Goal: Information Seeking & Learning: Check status

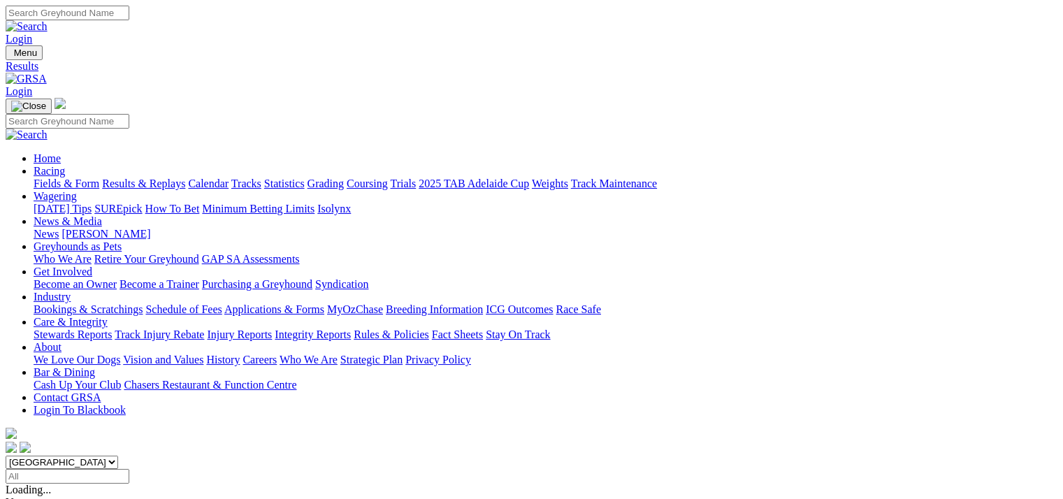
click at [155, 178] on link "Results & Replays" at bounding box center [143, 184] width 83 height 12
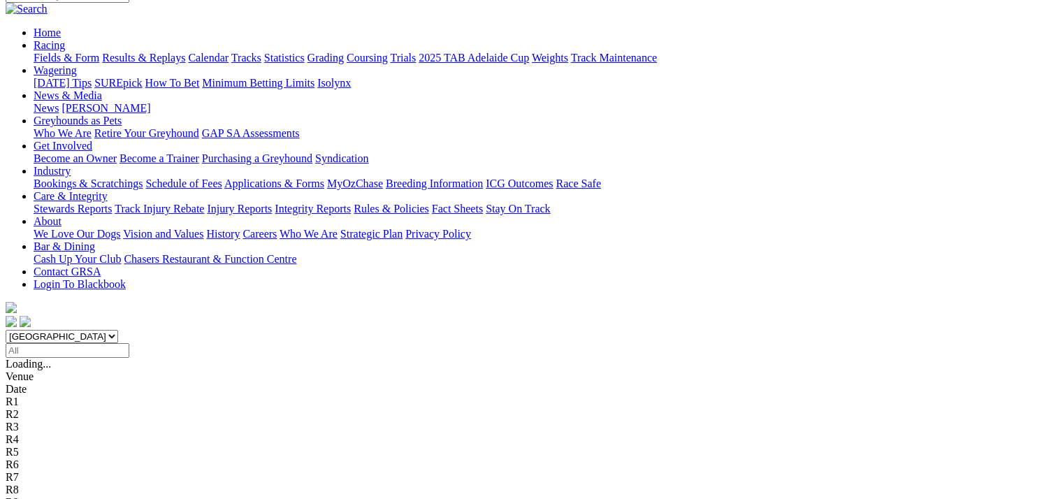
scroll to position [140, 0]
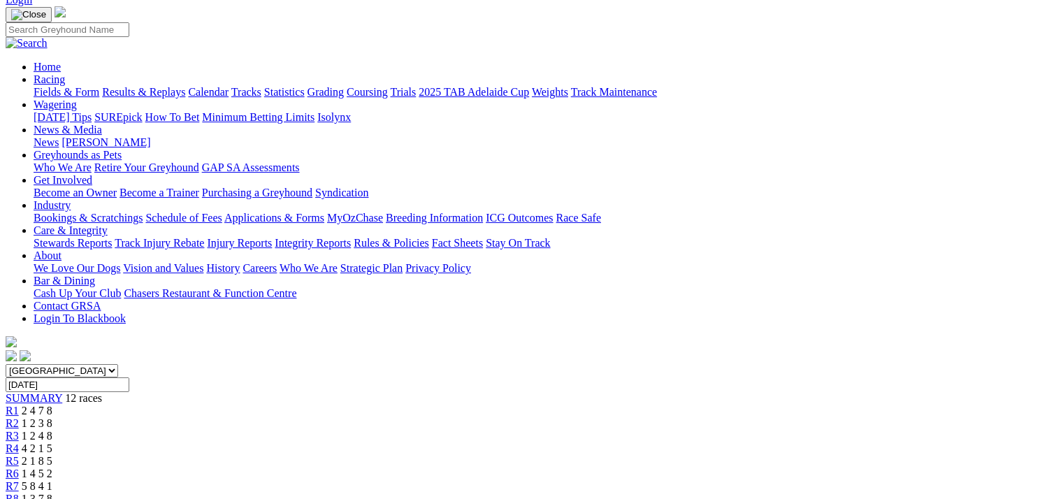
scroll to position [70, 0]
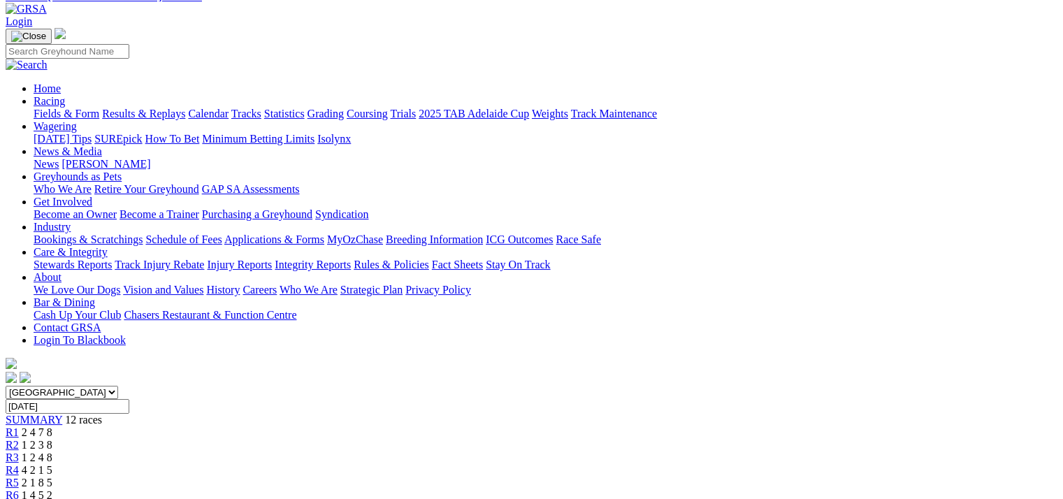
click at [52, 498] on span "5 8 4 1" at bounding box center [37, 508] width 31 height 12
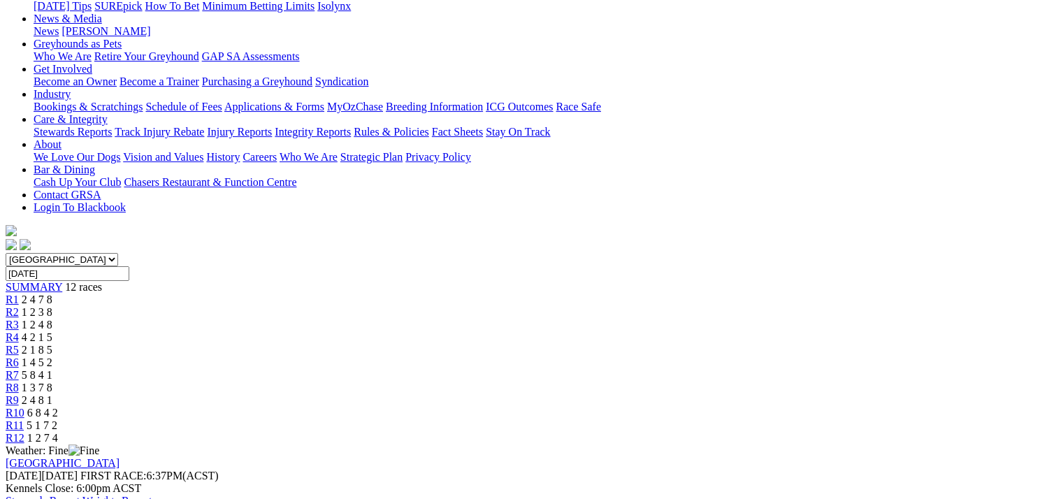
scroll to position [210, 0]
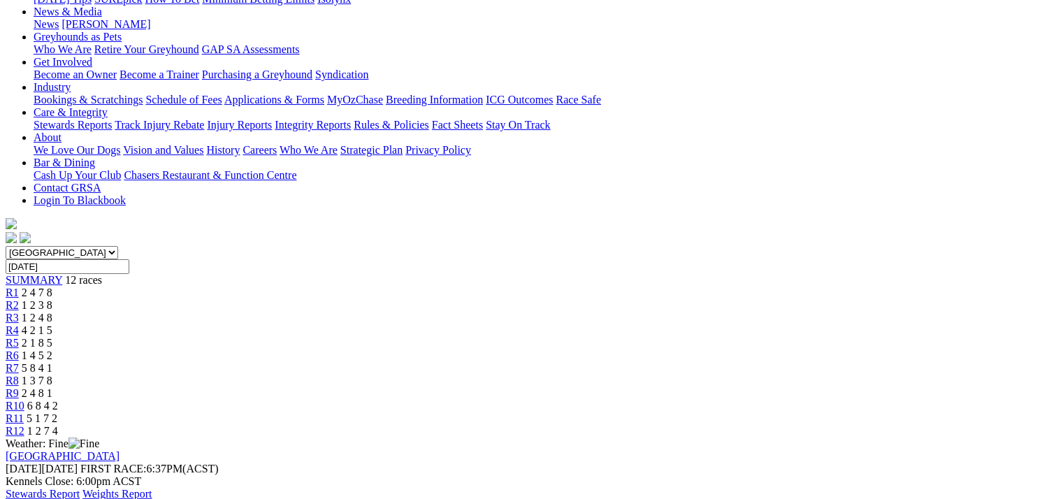
click at [669, 375] on div "R8 1 3 7 8" at bounding box center [532, 381] width 1052 height 13
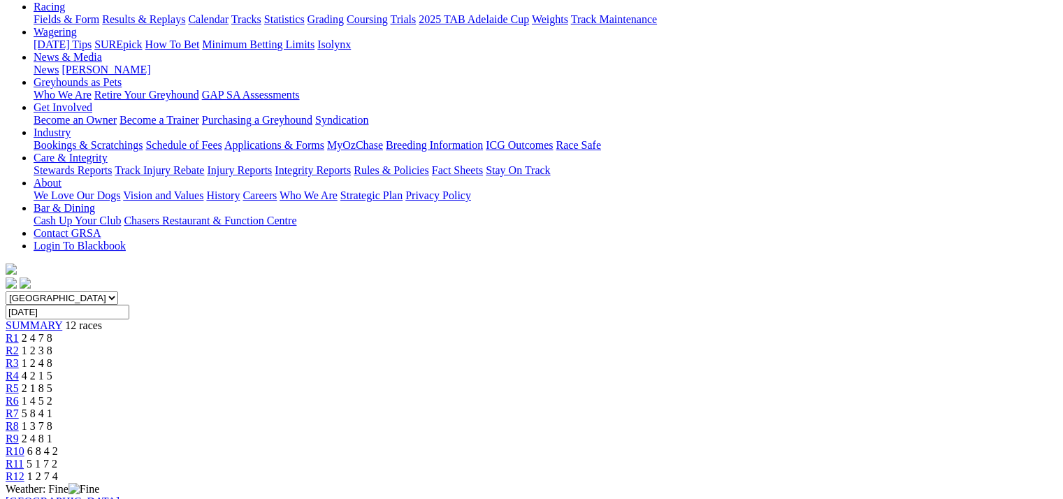
scroll to position [140, 0]
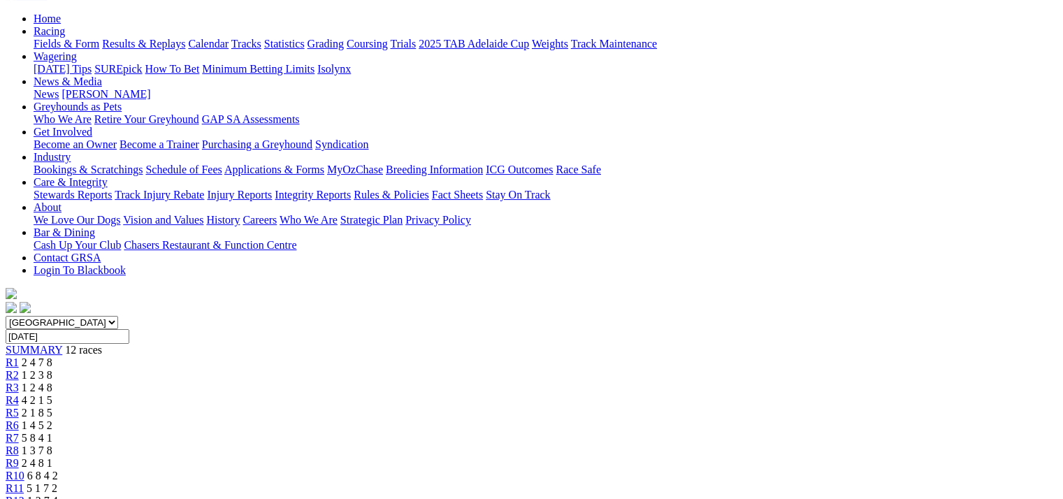
click at [52, 457] on span "2 4 8 1" at bounding box center [37, 463] width 31 height 12
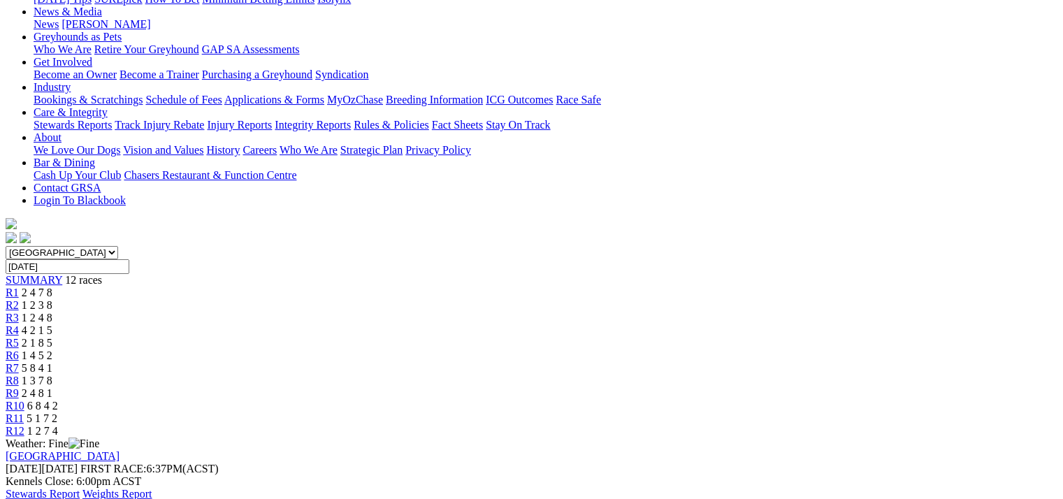
scroll to position [140, 0]
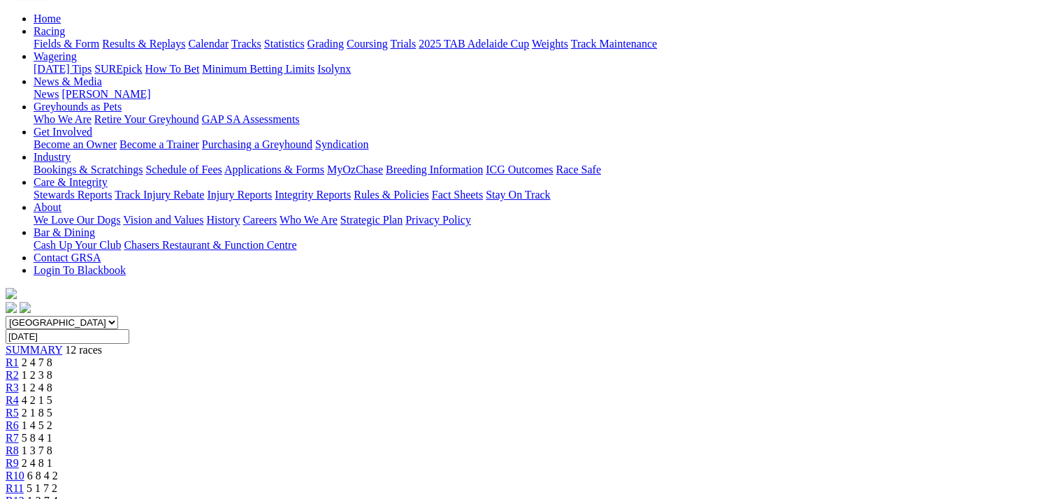
click at [52, 444] on span "1 3 7 8" at bounding box center [37, 450] width 31 height 12
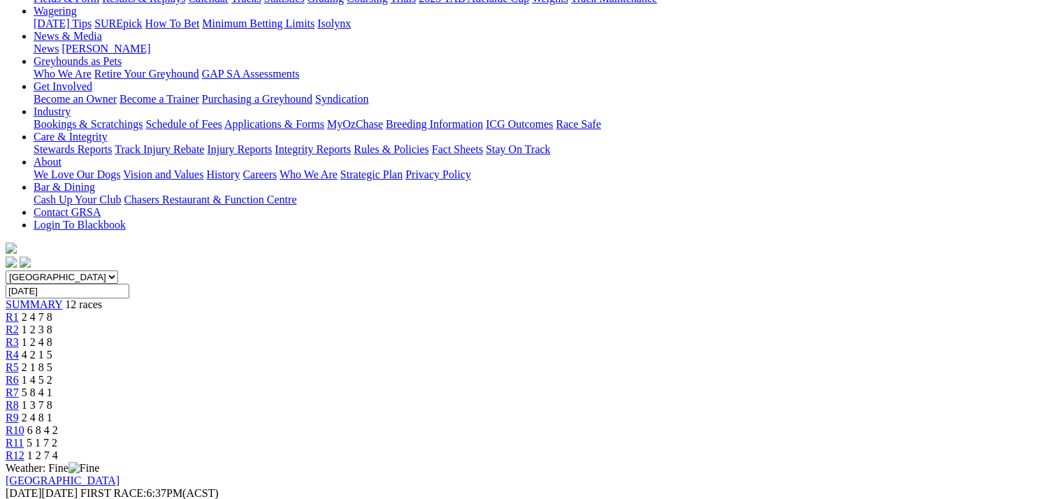
scroll to position [210, 0]
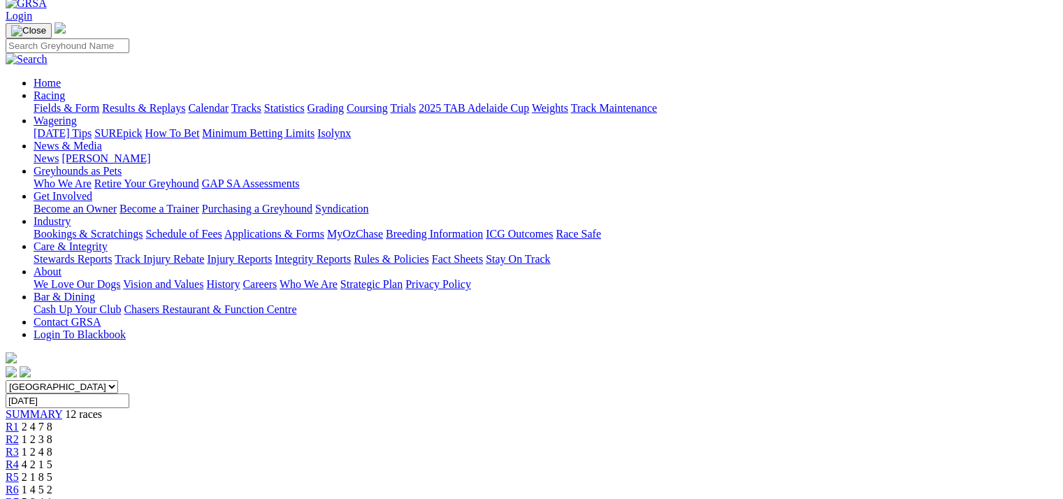
scroll to position [70, 0]
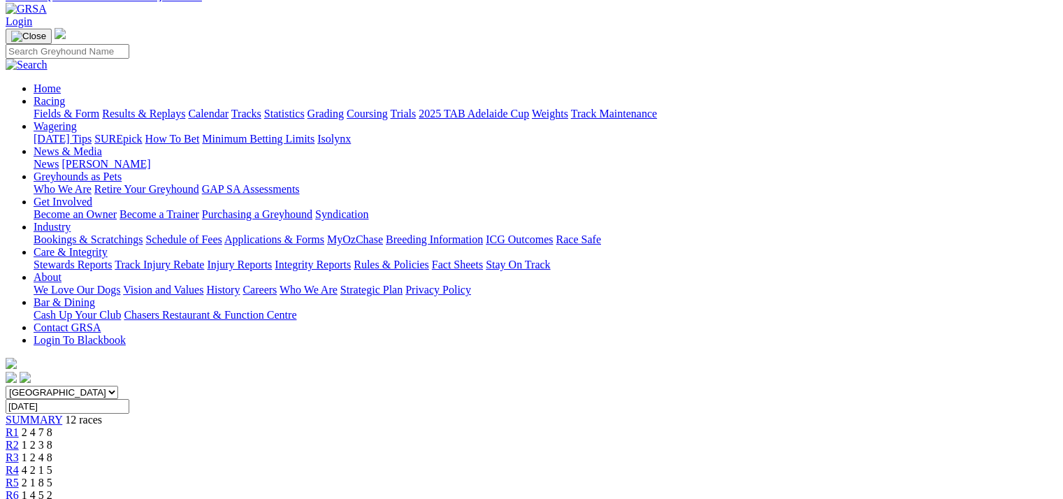
click at [19, 498] on link "R7" at bounding box center [12, 508] width 13 height 12
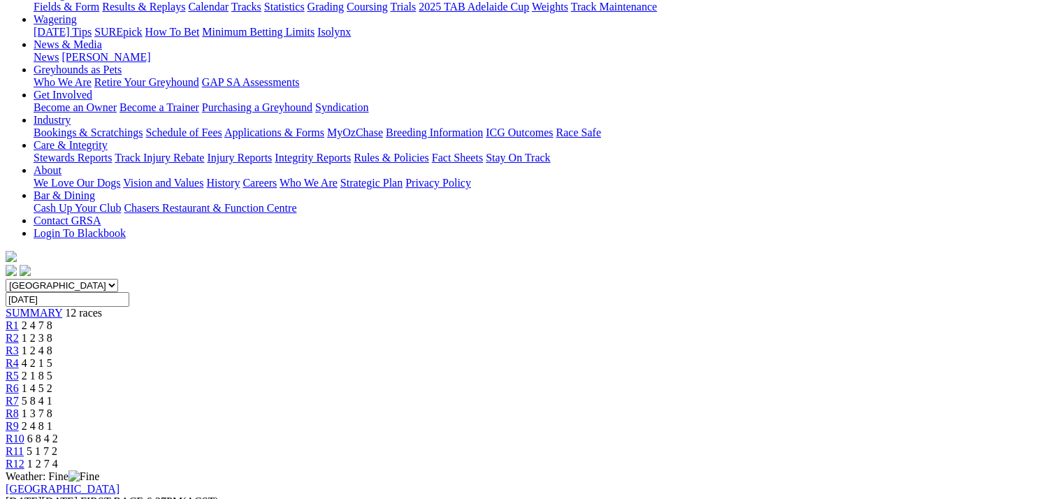
scroll to position [210, 0]
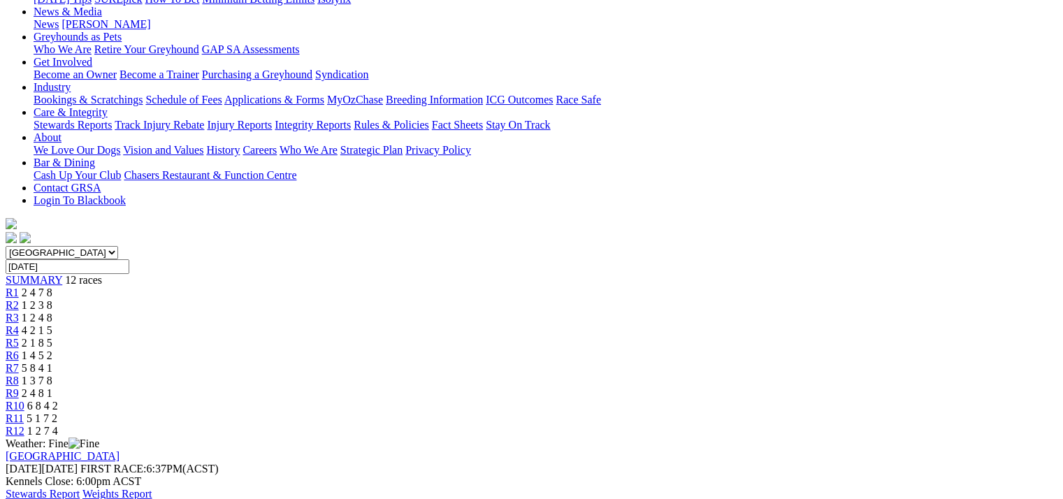
click at [52, 387] on span "2 4 8 1" at bounding box center [37, 393] width 31 height 12
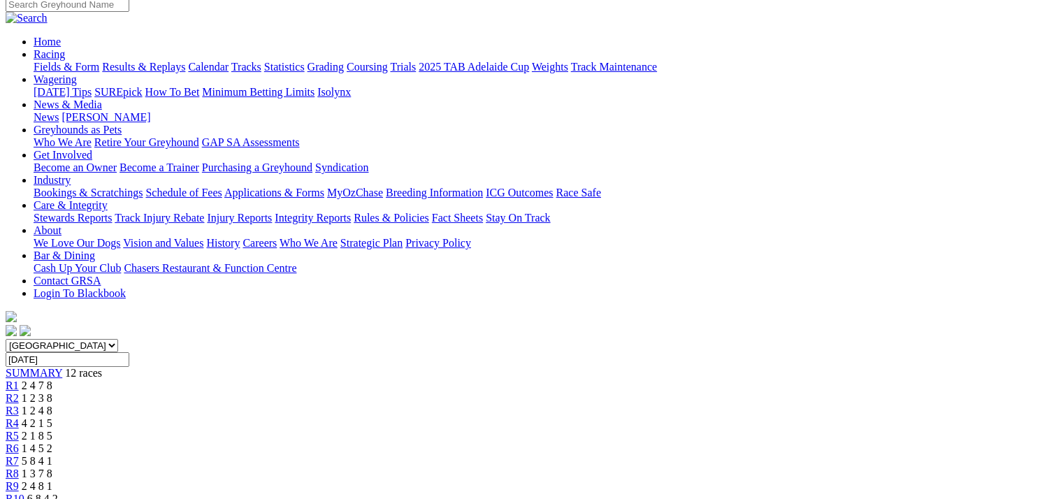
scroll to position [70, 0]
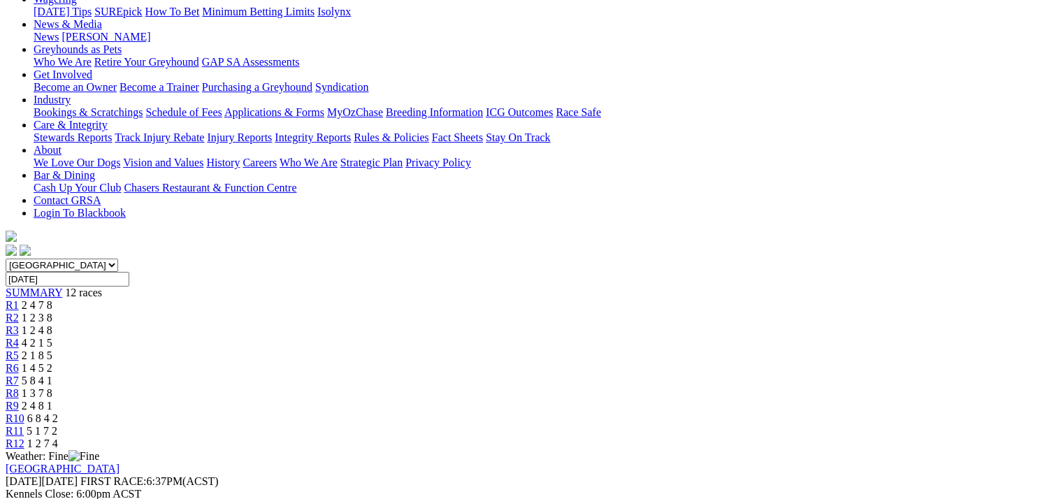
scroll to position [210, 0]
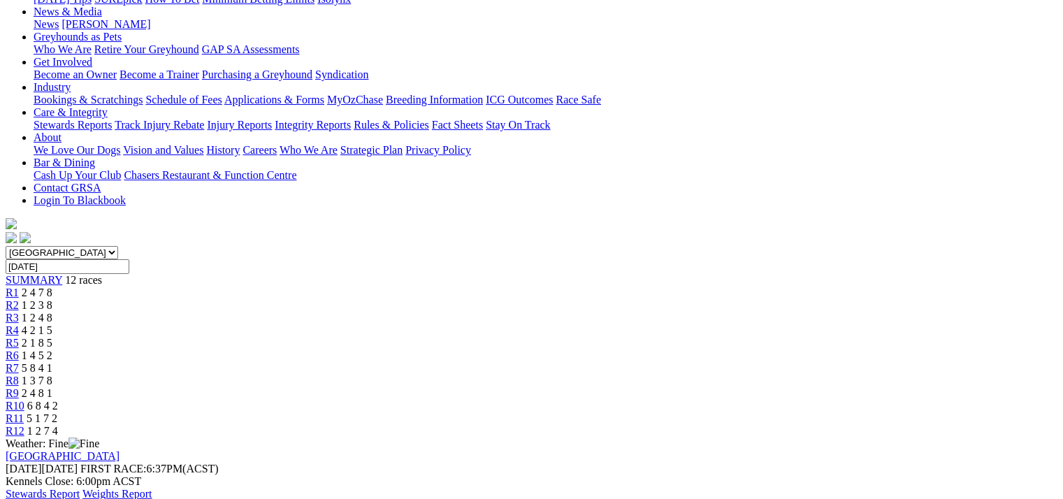
click at [740, 387] on div "R9 2 4 8 1" at bounding box center [532, 393] width 1052 height 13
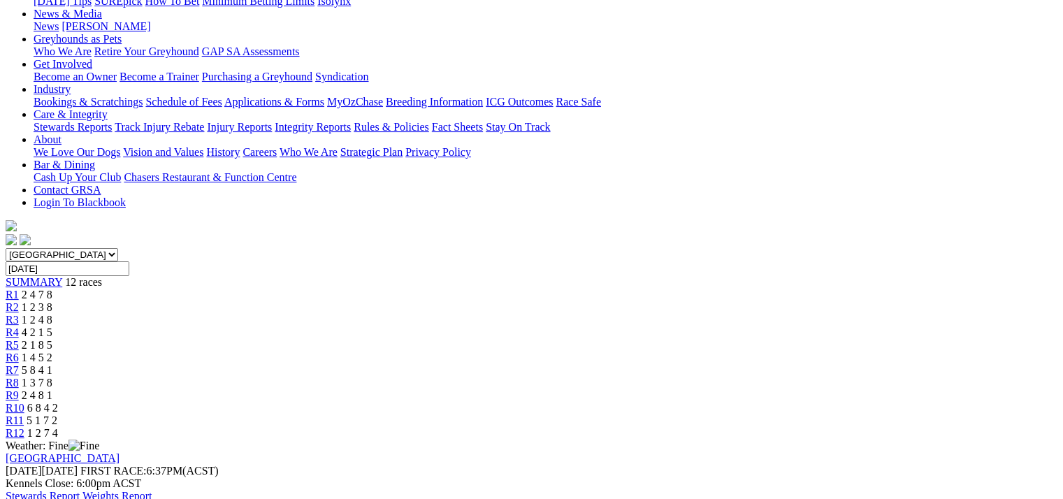
scroll to position [210, 0]
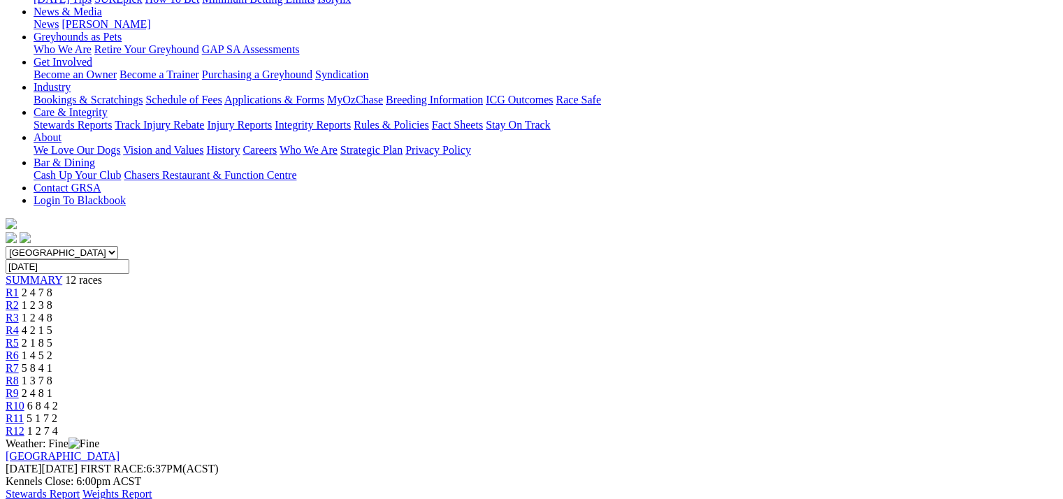
click at [19, 375] on span "R8" at bounding box center [12, 381] width 13 height 12
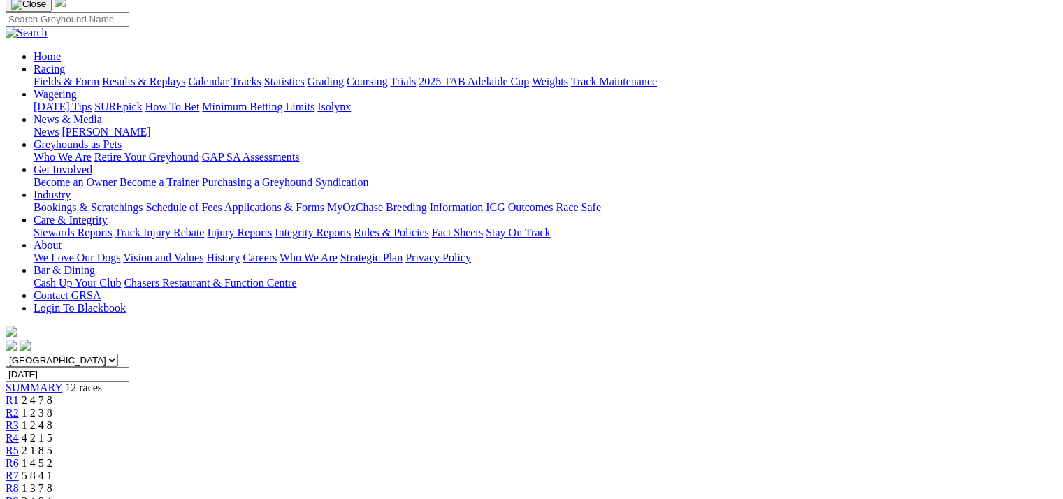
scroll to position [140, 0]
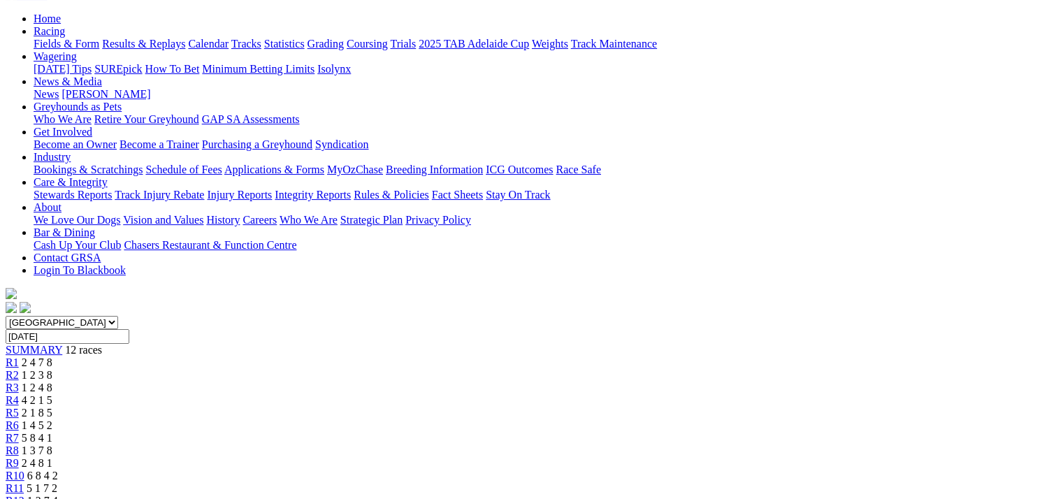
click at [19, 432] on link "R7" at bounding box center [12, 438] width 13 height 12
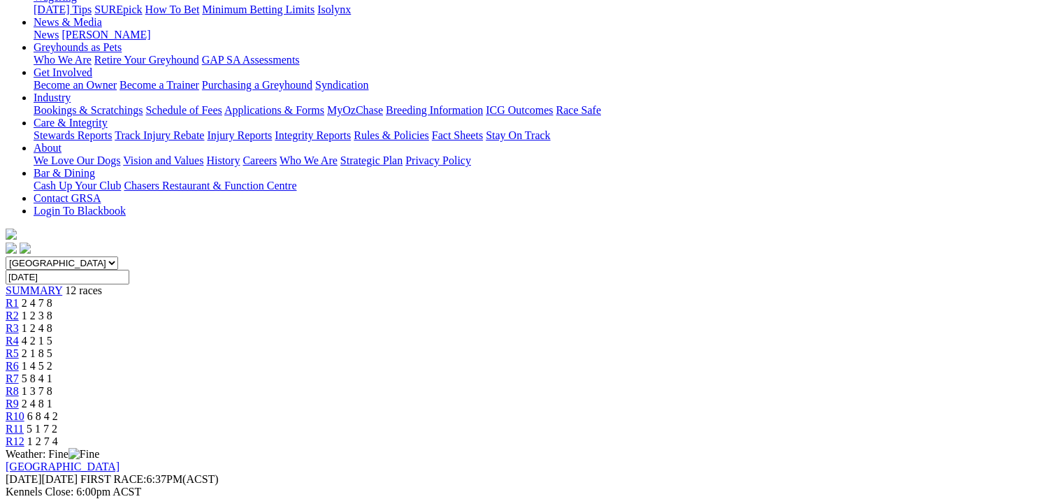
scroll to position [140, 0]
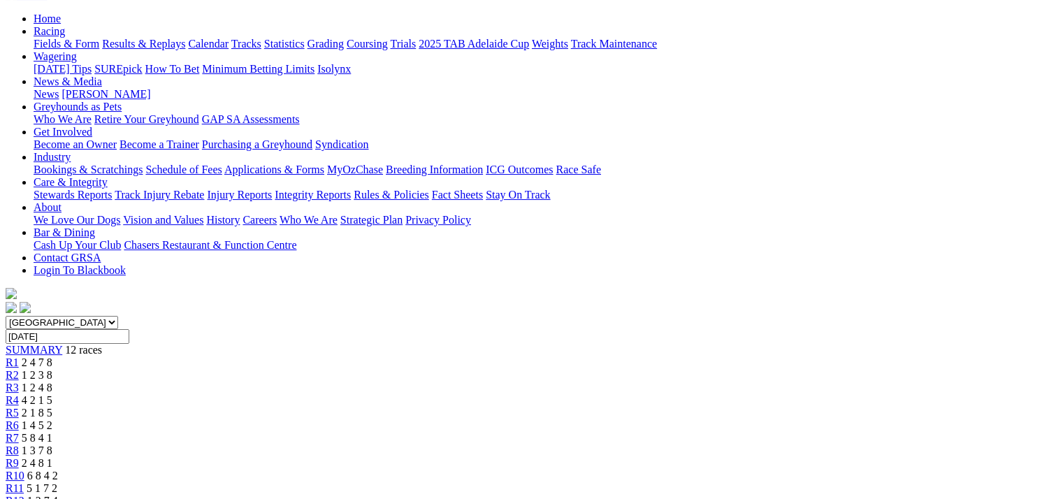
click at [19, 407] on span "R5" at bounding box center [12, 413] width 13 height 12
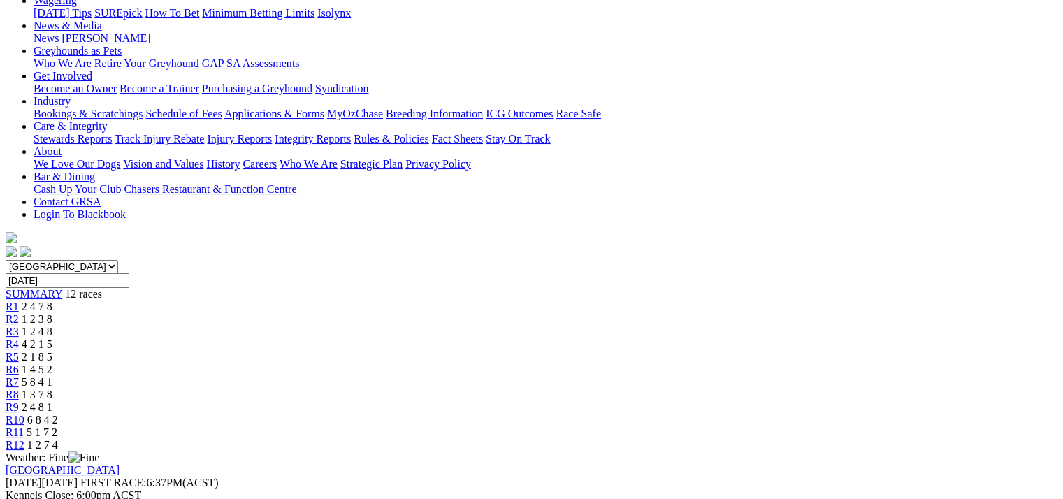
scroll to position [210, 0]
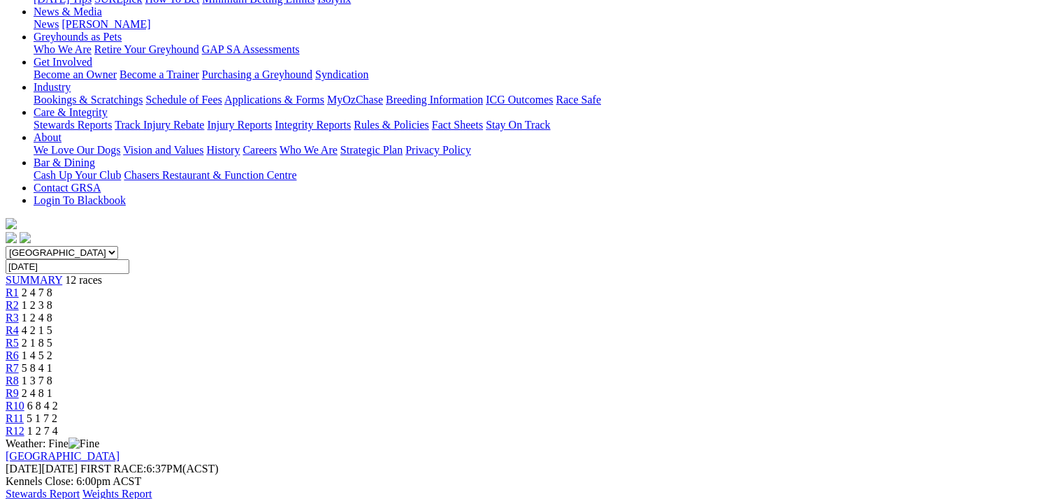
click at [52, 324] on span "4 2 1 5" at bounding box center [37, 330] width 31 height 12
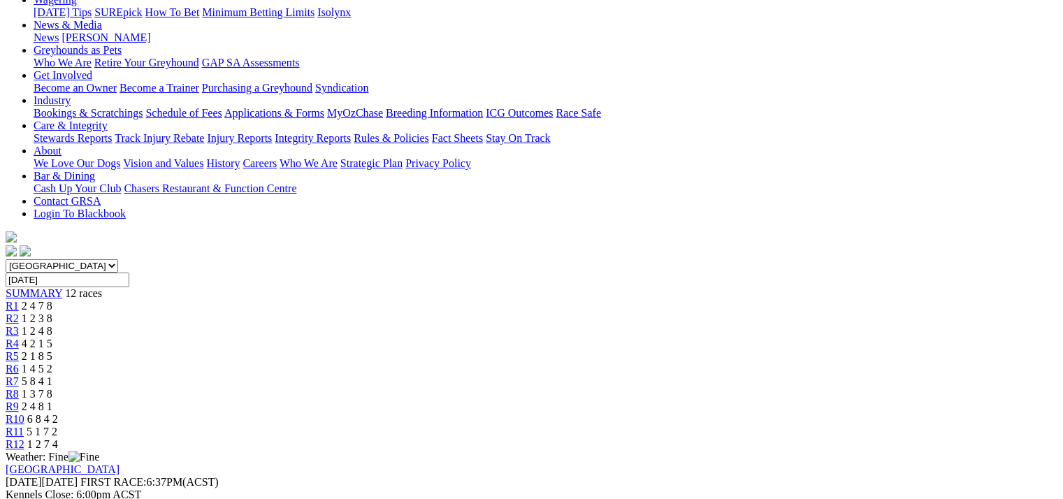
scroll to position [210, 0]
